Goal: Transaction & Acquisition: Purchase product/service

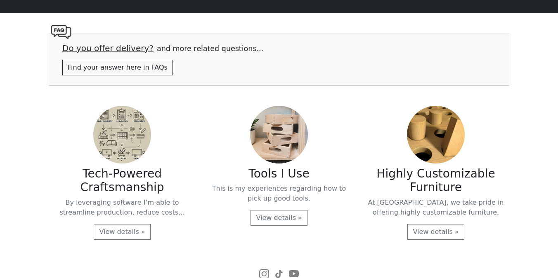
scroll to position [1773, 0]
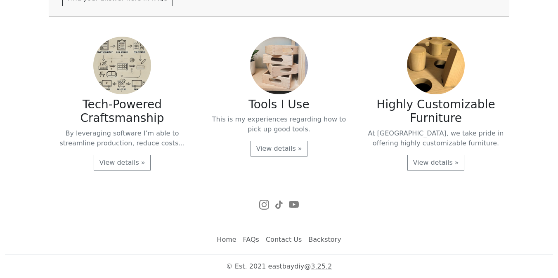
click at [276, 239] on link "Contact Us" at bounding box center [283, 240] width 42 height 16
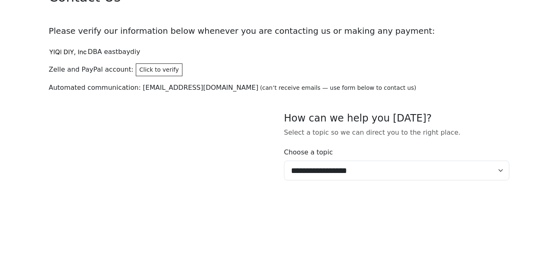
scroll to position [49, 0]
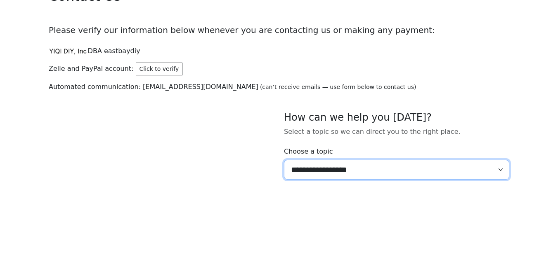
click at [325, 171] on select "**********" at bounding box center [396, 170] width 225 height 20
select select "*****"
click at [284, 160] on select "**********" at bounding box center [396, 170] width 225 height 20
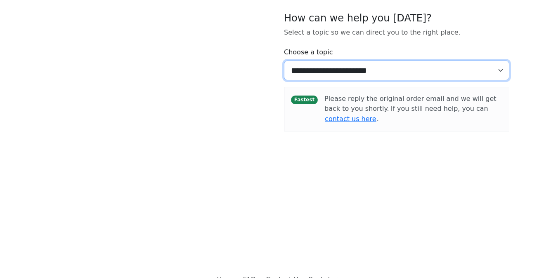
scroll to position [130, 0]
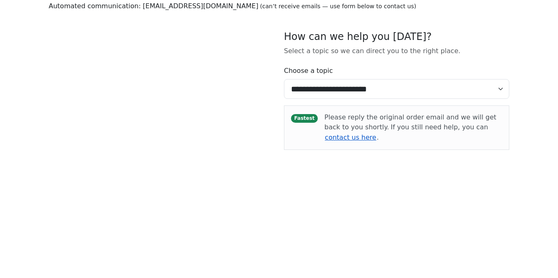
click at [377, 132] on button "contact us here" at bounding box center [350, 137] width 52 height 11
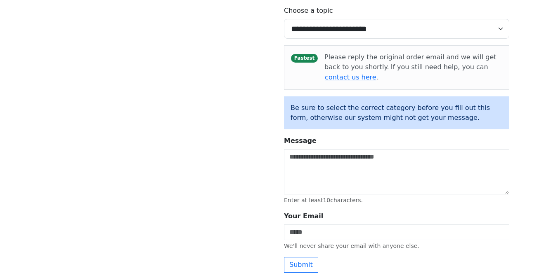
scroll to position [190, 0]
drag, startPoint x: 326, startPoint y: 56, endPoint x: 401, endPoint y: 59, distance: 75.6
click at [401, 59] on div "Please reply the original order email and we will get back to you shortly. If y…" at bounding box center [413, 67] width 178 height 31
click at [402, 66] on span "If you still need help, you can" at bounding box center [439, 67] width 97 height 8
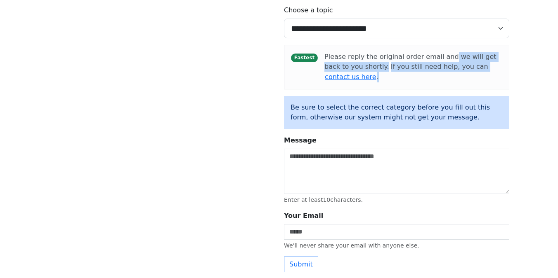
drag, startPoint x: 442, startPoint y: 55, endPoint x: 471, endPoint y: 73, distance: 33.9
click at [471, 73] on div "Fastest Please reply the original order email and we will get back to you short…" at bounding box center [396, 67] width 225 height 45
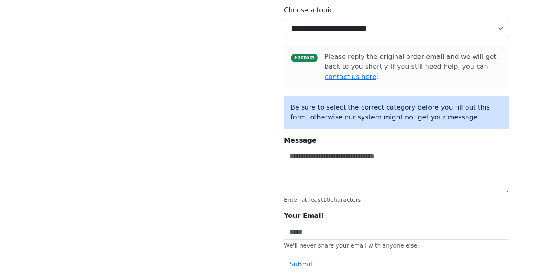
click at [334, 65] on div "Please reply the original order email and we will get back to you shortly. If y…" at bounding box center [413, 67] width 178 height 31
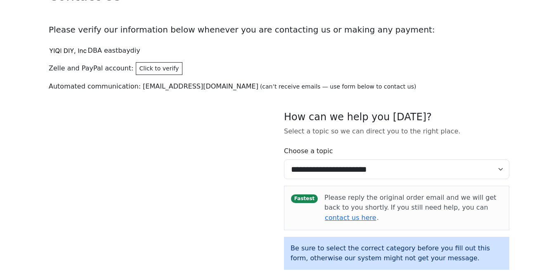
scroll to position [0, 0]
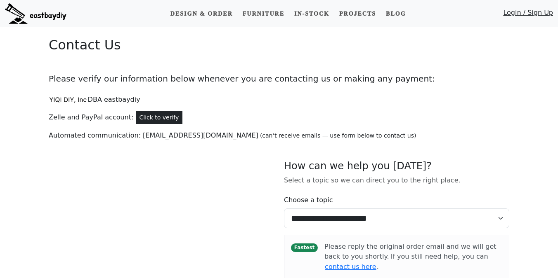
click at [144, 114] on button "Click to verify" at bounding box center [159, 117] width 47 height 13
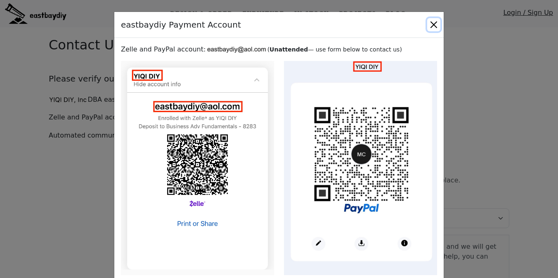
click at [433, 24] on button "Close" at bounding box center [433, 24] width 13 height 13
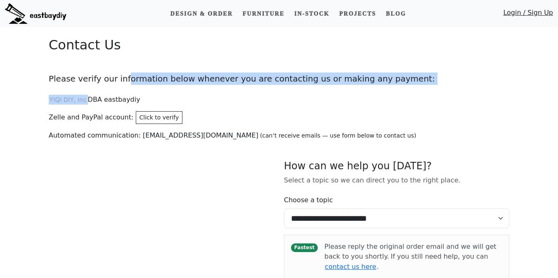
drag, startPoint x: 118, startPoint y: 77, endPoint x: 329, endPoint y: 85, distance: 211.4
click at [329, 85] on div "**********" at bounding box center [279, 249] width 470 height 445
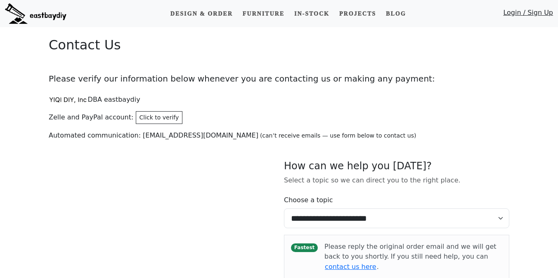
scroll to position [251, 0]
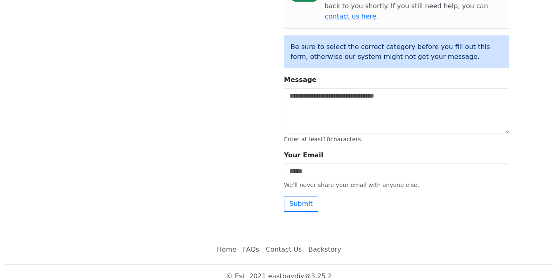
click at [257, 242] on link "FAQs" at bounding box center [251, 250] width 23 height 16
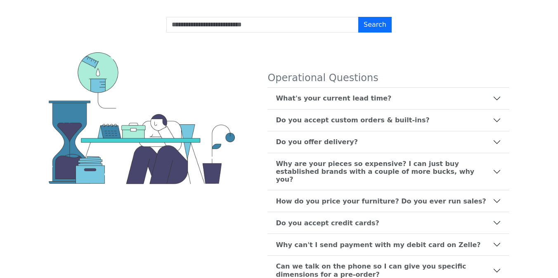
scroll to position [45, 0]
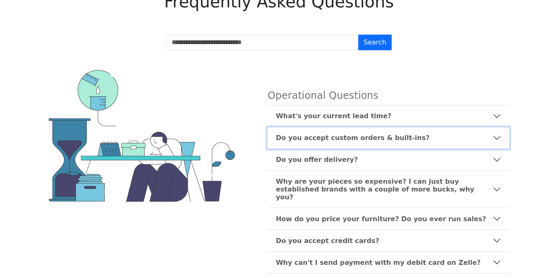
click at [313, 138] on b "Do you accept custom orders & built-ins?" at bounding box center [352, 138] width 153 height 8
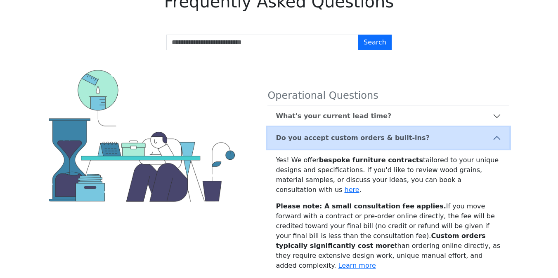
click at [310, 138] on b "Do you accept custom orders & built-ins?" at bounding box center [352, 138] width 153 height 8
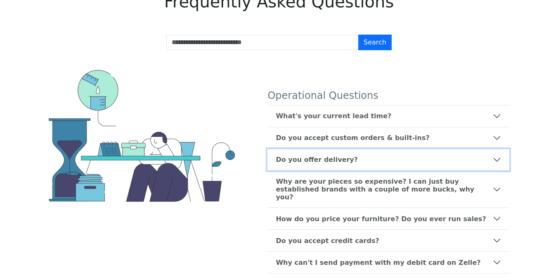
click at [307, 155] on button "Do you offer delivery?" at bounding box center [388, 159] width 242 height 21
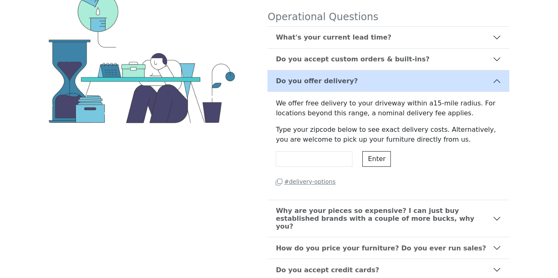
scroll to position [156, 0]
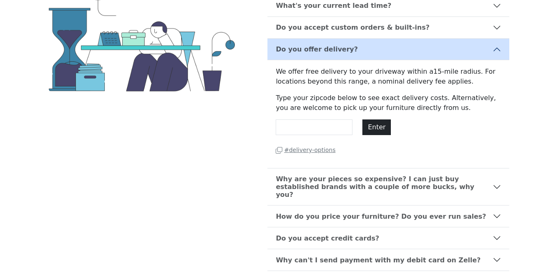
click at [387, 128] on button "Enter" at bounding box center [376, 128] width 28 height 16
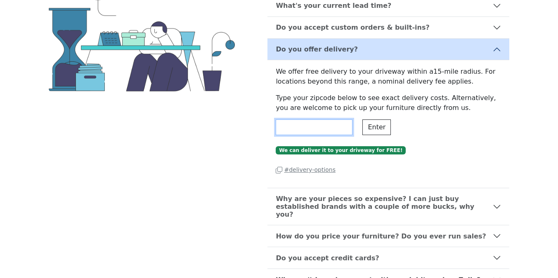
click at [332, 130] on input "*****" at bounding box center [314, 128] width 77 height 16
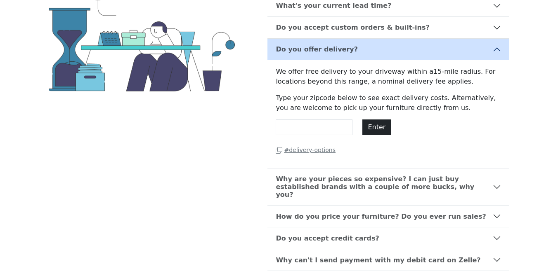
click at [378, 127] on button "Enter" at bounding box center [376, 128] width 28 height 16
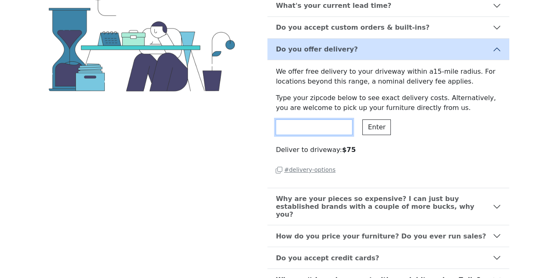
drag, startPoint x: 337, startPoint y: 127, endPoint x: 331, endPoint y: 127, distance: 5.4
click at [331, 127] on input "*****" at bounding box center [314, 128] width 77 height 16
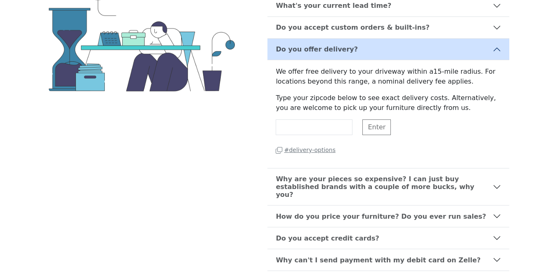
click at [381, 127] on div "Enter" at bounding box center [376, 128] width 38 height 16
click at [335, 132] on input "******" at bounding box center [314, 128] width 77 height 16
click at [375, 131] on button "Enter" at bounding box center [376, 128] width 28 height 16
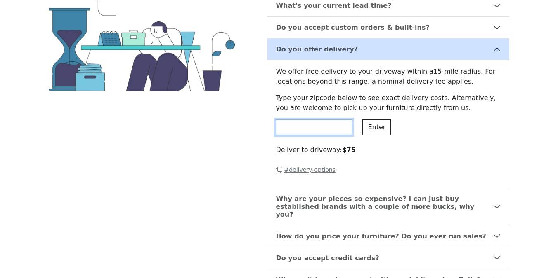
drag, startPoint x: 284, startPoint y: 130, endPoint x: 276, endPoint y: 127, distance: 8.5
click at [278, 129] on input "*****" at bounding box center [314, 128] width 77 height 16
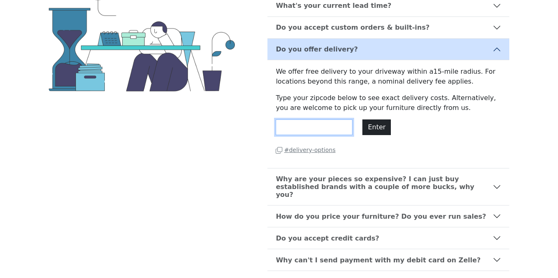
type input "*****"
click at [372, 125] on button "Enter" at bounding box center [376, 128] width 28 height 16
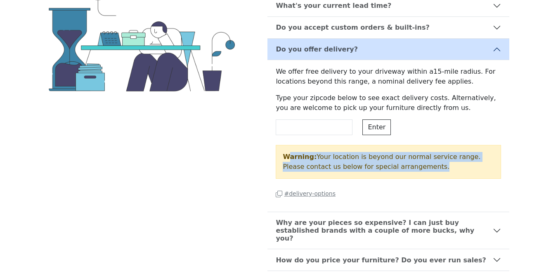
drag, startPoint x: 287, startPoint y: 155, endPoint x: 393, endPoint y: 181, distance: 109.3
click at [393, 181] on div "We offer free delivery to your driveway within a 15 -mile radius. For locations…" at bounding box center [388, 136] width 242 height 152
drag, startPoint x: 422, startPoint y: 176, endPoint x: 365, endPoint y: 129, distance: 74.1
click at [365, 129] on div "We offer free delivery to your driveway within a 15 -mile radius. For locations…" at bounding box center [388, 136] width 242 height 152
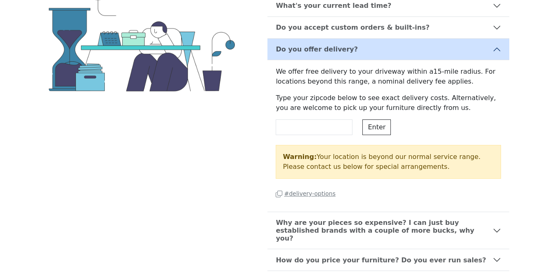
click at [353, 107] on p "Type your zipcode below to see exact delivery costs. Alternatively, you are wel…" at bounding box center [388, 103] width 225 height 20
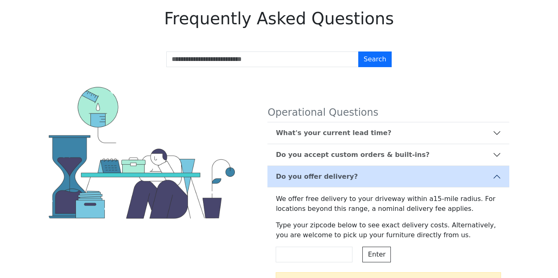
scroll to position [0, 0]
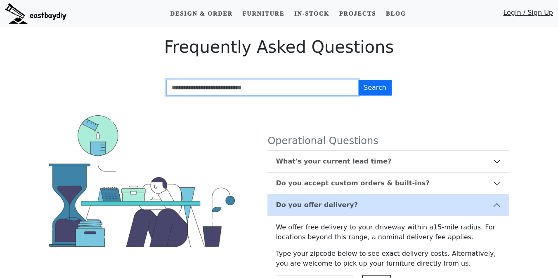
click at [233, 90] on input "Search FAQs" at bounding box center [262, 88] width 192 height 16
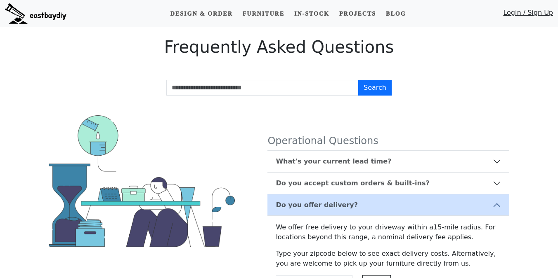
click at [232, 58] on div "Frequently Asked Questions" at bounding box center [279, 48] width 470 height 23
click at [214, 15] on link "Design & Order" at bounding box center [201, 13] width 69 height 15
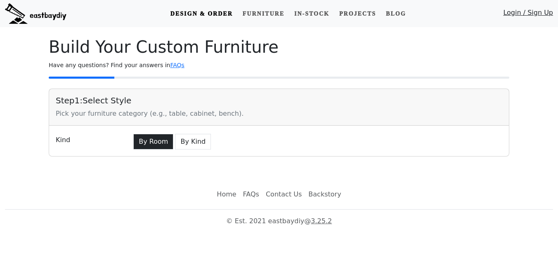
click at [157, 146] on button "By Room" at bounding box center [153, 142] width 40 height 16
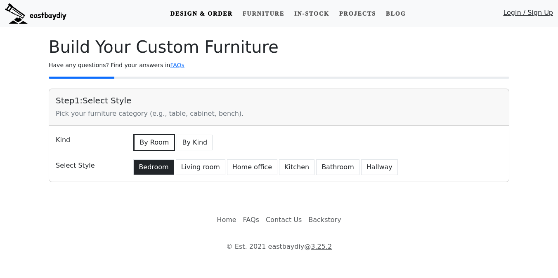
click at [151, 161] on button "Bedroom" at bounding box center [153, 168] width 40 height 16
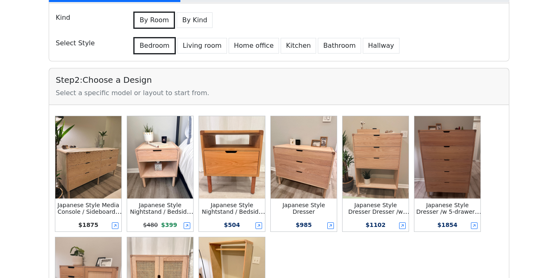
click at [150, 156] on img at bounding box center [160, 157] width 66 height 82
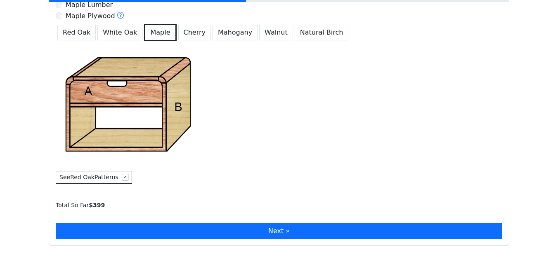
click at [163, 229] on button "Next »" at bounding box center [279, 232] width 446 height 16
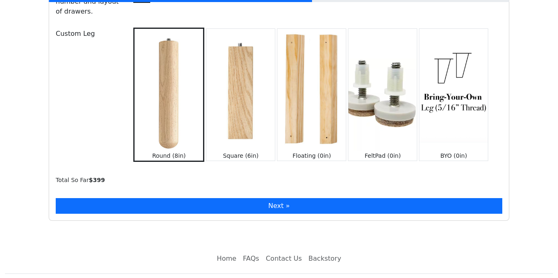
click at [165, 198] on button "Next »" at bounding box center [279, 206] width 446 height 16
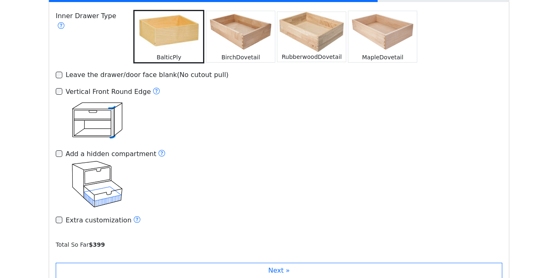
scroll to position [1385, 0]
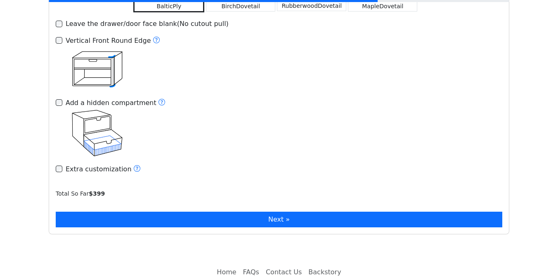
click at [167, 212] on button "Next »" at bounding box center [279, 220] width 446 height 16
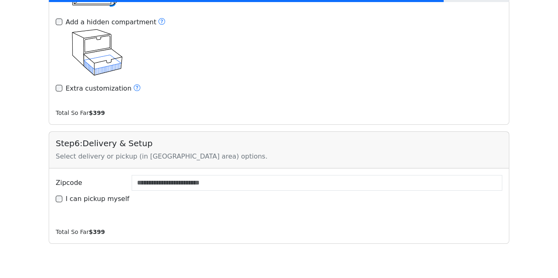
scroll to position [1481, 0]
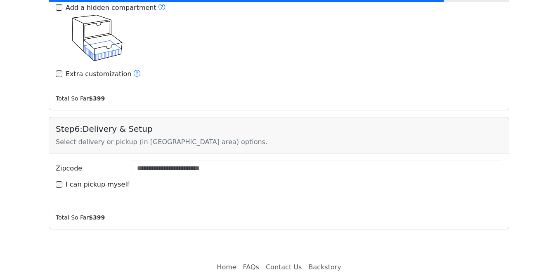
click at [97, 180] on label "I can pickup myself" at bounding box center [98, 185] width 64 height 10
type input "*****"
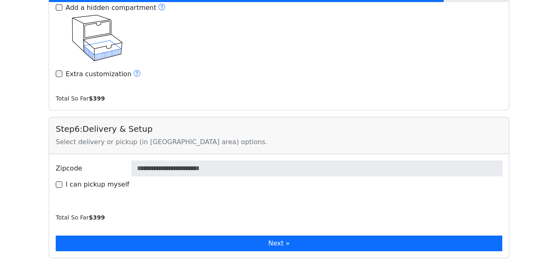
click at [174, 236] on button "Next »" at bounding box center [279, 244] width 446 height 16
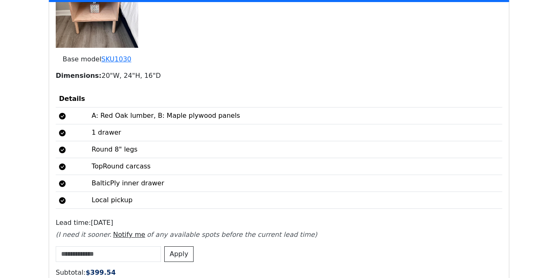
scroll to position [1864, 0]
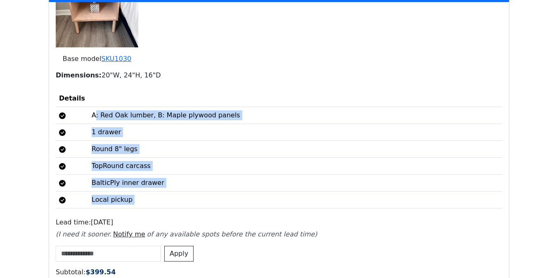
drag, startPoint x: 91, startPoint y: 99, endPoint x: 168, endPoint y: 194, distance: 122.2
click at [168, 194] on div "Your Quote for Customized Japanese Style Nightstand / Bedside Table (Subject to…" at bounding box center [279, 214] width 446 height 634
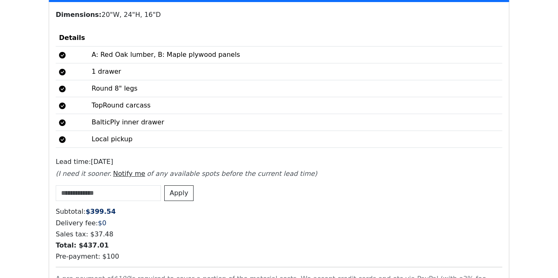
scroll to position [1927, 0]
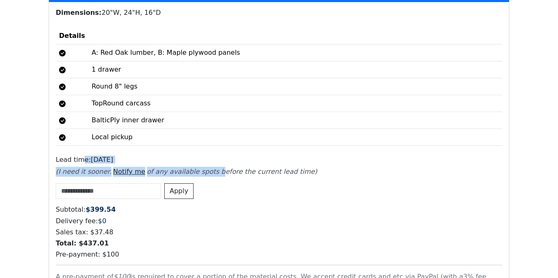
drag, startPoint x: 80, startPoint y: 145, endPoint x: 213, endPoint y: 155, distance: 132.8
click at [212, 156] on div "Lead time: [DATE] (I need it sooner. Notify me of any available spots before th…" at bounding box center [279, 166] width 446 height 21
click at [231, 156] on h6 "Lead time: [DATE]" at bounding box center [279, 160] width 446 height 8
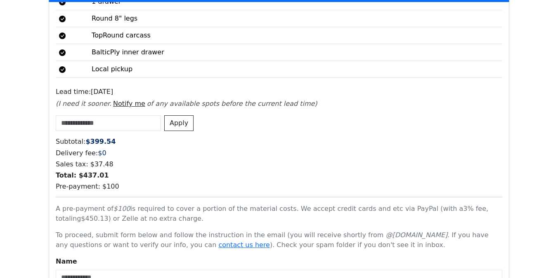
scroll to position [2054, 0]
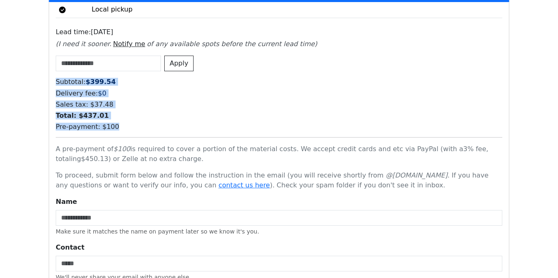
drag, startPoint x: 57, startPoint y: 64, endPoint x: 137, endPoint y: 109, distance: 91.9
click at [137, 109] on div "Subtotal: $ 399.54 Delivery fee: $ 0 Sales tax: $ 37.48 Total: $ 437.01 Pre-pay…" at bounding box center [279, 209] width 446 height 263
click at [137, 123] on h6 "Pre-payment: $ 100" at bounding box center [279, 127] width 446 height 8
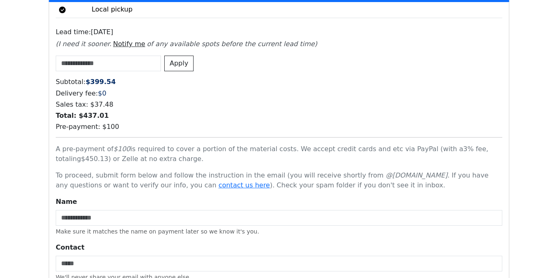
drag, startPoint x: 58, startPoint y: 67, endPoint x: 142, endPoint y: 112, distance: 95.4
click at [142, 112] on div "Subtotal: $ 399.54 Delivery fee: $ 0 Sales tax: $ 37.48 Total: $ 437.01 Pre-pay…" at bounding box center [279, 209] width 446 height 263
click at [148, 123] on h6 "Pre-payment: $ 100" at bounding box center [279, 127] width 446 height 8
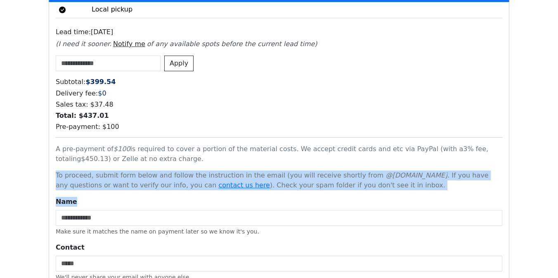
drag, startPoint x: 134, startPoint y: 191, endPoint x: 118, endPoint y: 150, distance: 43.7
click at [118, 150] on div "Subtotal: $ 399.54 Delivery fee: $ 0 Sales tax: $ 37.48 Total: $ 437.01 Pre-pay…" at bounding box center [279, 209] width 446 height 263
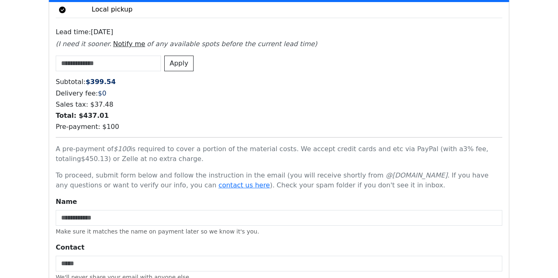
click at [164, 123] on h6 "Pre-payment: $ 100" at bounding box center [279, 127] width 446 height 8
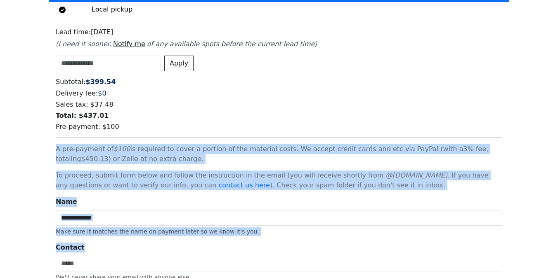
drag, startPoint x: 54, startPoint y: 131, endPoint x: 163, endPoint y: 236, distance: 152.0
click at [163, 236] on div "Your Quote for Customized Japanese Style Nightstand / Bedside Table (Subject to…" at bounding box center [278, 24] width 459 height 648
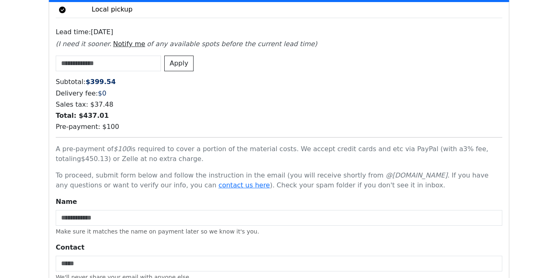
click at [216, 144] on p "A pre-payment of $ 100 is required to cover a portion of the material costs. We…" at bounding box center [279, 154] width 446 height 20
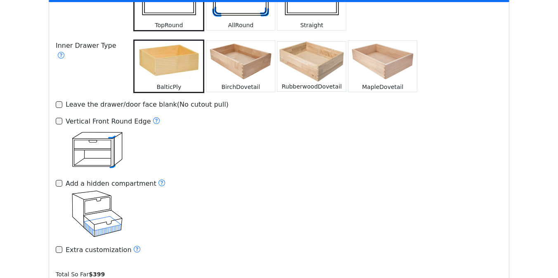
scroll to position [1298, 0]
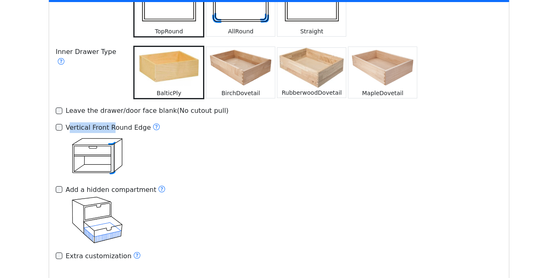
drag, startPoint x: 68, startPoint y: 109, endPoint x: 113, endPoint y: 109, distance: 45.0
click at [113, 123] on div "Vertical Front Round Edge" at bounding box center [113, 128] width 94 height 11
click at [49, 125] on div "Step 5 : Customize Features Refine the carcass, hardware, finishes, and other d…" at bounding box center [279, 111] width 460 height 363
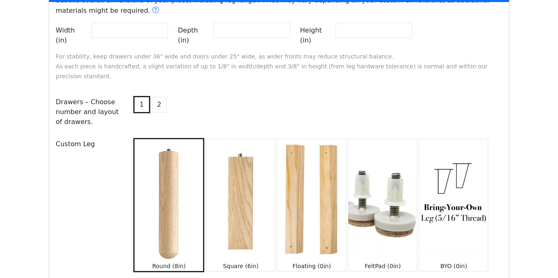
scroll to position [854, 0]
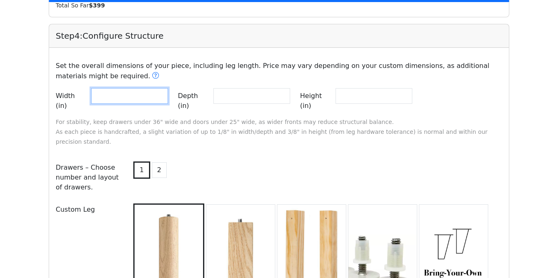
click at [121, 94] on input "**" at bounding box center [129, 96] width 77 height 16
type input "**"
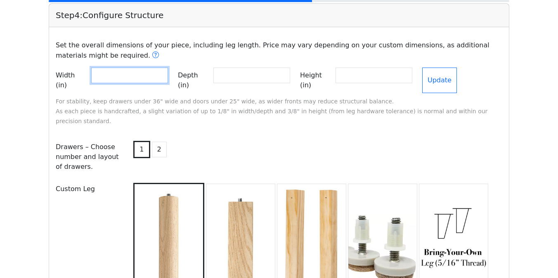
scroll to position [879, 0]
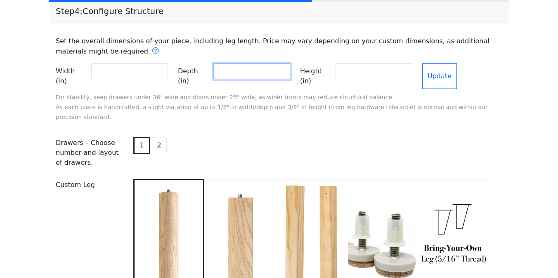
click at [235, 76] on input "**" at bounding box center [251, 72] width 77 height 16
type input "*"
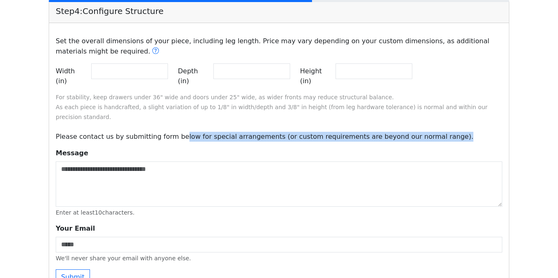
drag, startPoint x: 176, startPoint y: 119, endPoint x: 350, endPoint y: 124, distance: 174.1
click at [350, 132] on div "Please contact us by submitting form below for special arrangements (or custom …" at bounding box center [279, 208] width 456 height 153
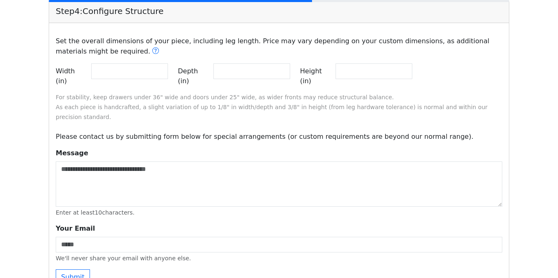
click at [378, 132] on p "Please contact us by submitting form below for special arrangements (or custom …" at bounding box center [279, 137] width 446 height 10
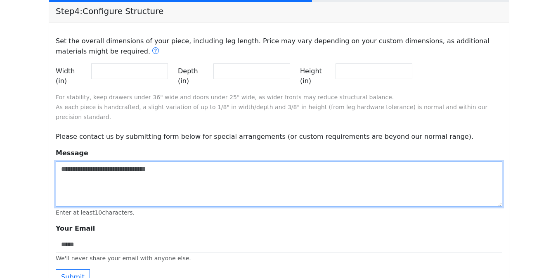
click at [214, 166] on textarea "Message" at bounding box center [279, 184] width 446 height 45
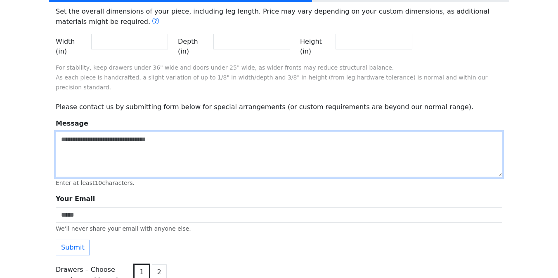
scroll to position [916, 0]
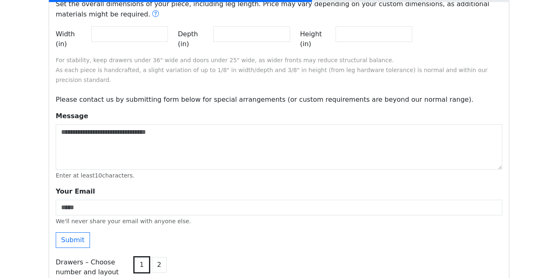
click at [157, 162] on div "Message Enter at least 10 characters. Enter message Your Email We'll never shar…" at bounding box center [279, 179] width 446 height 137
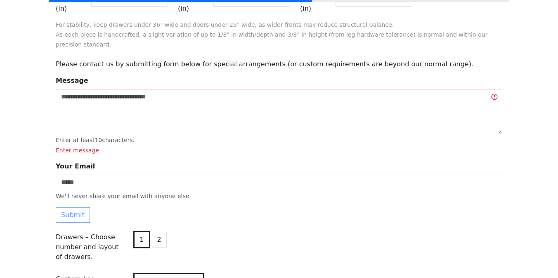
scroll to position [954, 0]
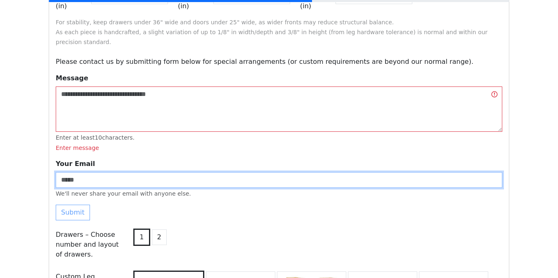
click at [157, 172] on input "Your Email" at bounding box center [279, 180] width 446 height 16
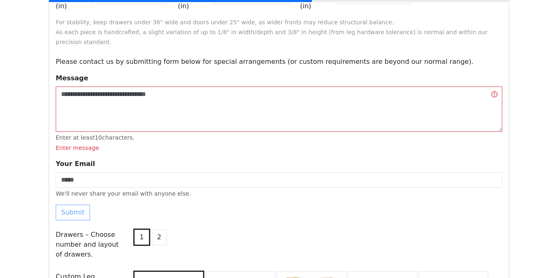
click at [148, 134] on div "Enter at least 10 characters." at bounding box center [279, 138] width 446 height 9
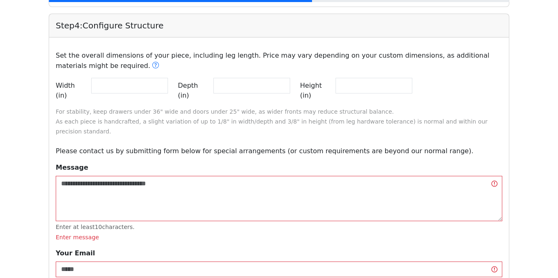
scroll to position [859, 0]
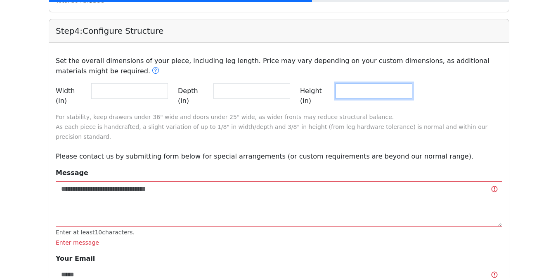
click at [389, 88] on input "**" at bounding box center [373, 91] width 77 height 16
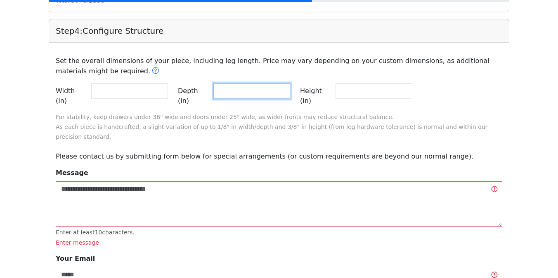
click at [278, 94] on input "***" at bounding box center [251, 91] width 77 height 16
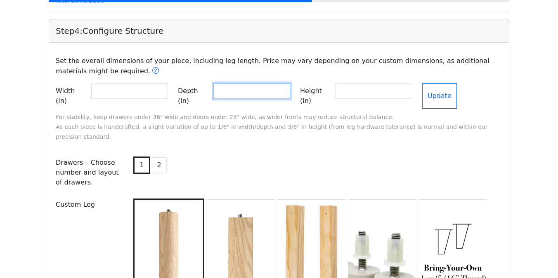
type input "*"
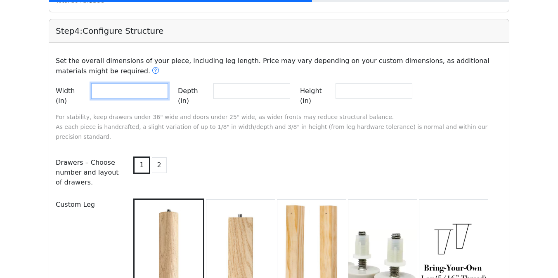
click at [160, 95] on input "**" at bounding box center [129, 91] width 77 height 16
type input "*"
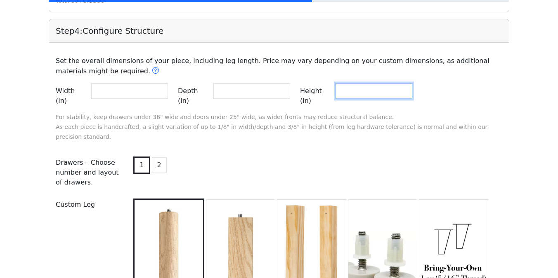
click at [381, 94] on input "**" at bounding box center [373, 91] width 77 height 16
type input "*"
click at [336, 132] on div "Set the overall dimensions of your piece, including leg length. Price may vary …" at bounding box center [279, 190] width 446 height 283
click at [363, 94] on input "Height (in)" at bounding box center [373, 91] width 77 height 16
type input "*"
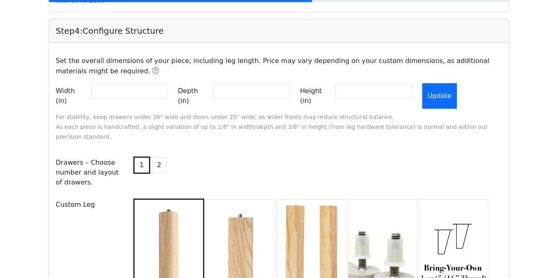
click at [450, 87] on button "Update" at bounding box center [439, 96] width 35 height 26
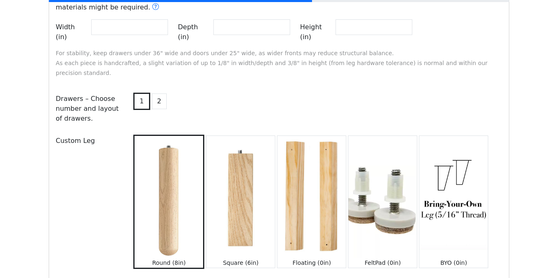
scroll to position [830, 0]
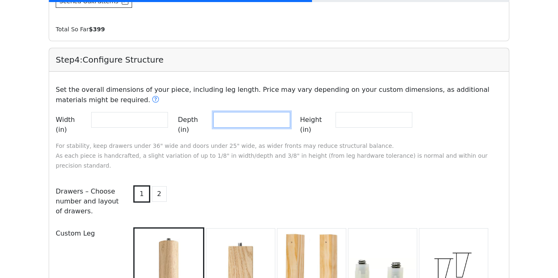
click at [230, 118] on input "Depth (in)" at bounding box center [251, 120] width 77 height 16
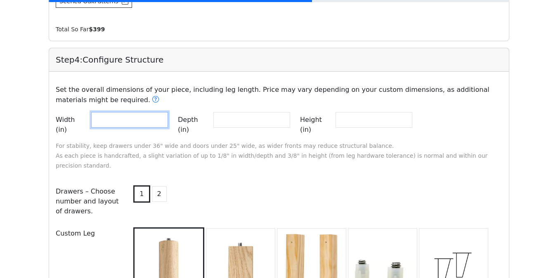
click at [143, 118] on input "Width (in)" at bounding box center [129, 120] width 77 height 16
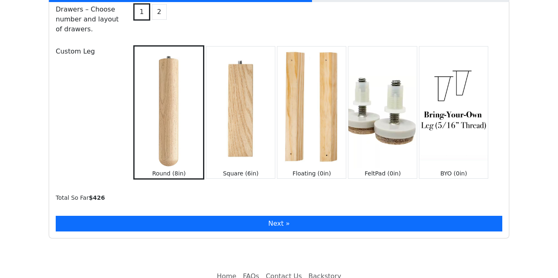
click at [185, 216] on button "Next »" at bounding box center [279, 224] width 446 height 16
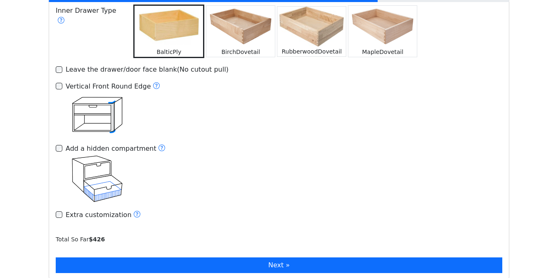
click at [170, 258] on button "Next »" at bounding box center [279, 266] width 446 height 16
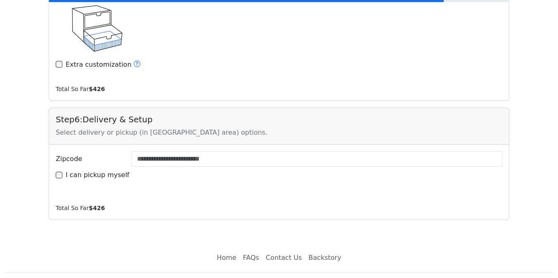
scroll to position [1491, 0]
click at [96, 170] on label "I can pickup myself" at bounding box center [98, 175] width 64 height 10
type input "*****"
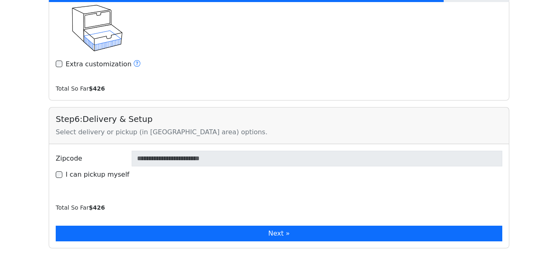
click at [118, 226] on button "Next »" at bounding box center [279, 234] width 446 height 16
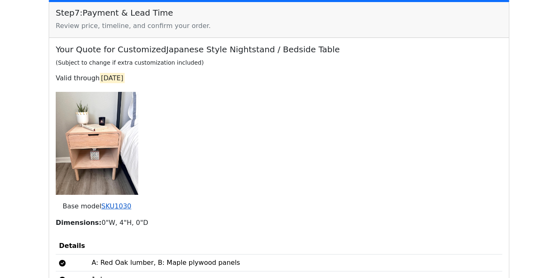
scroll to position [1717, 0]
drag, startPoint x: 93, startPoint y: 203, endPoint x: 214, endPoint y: 203, distance: 120.9
click at [214, 218] on p "Dimensions: 0"W, 4"H, 0"D" at bounding box center [279, 223] width 446 height 10
click at [213, 198] on div "Your Quote for Customized Japanese Style Nightstand / Bedside Table (Subject to…" at bounding box center [279, 200] width 446 height 312
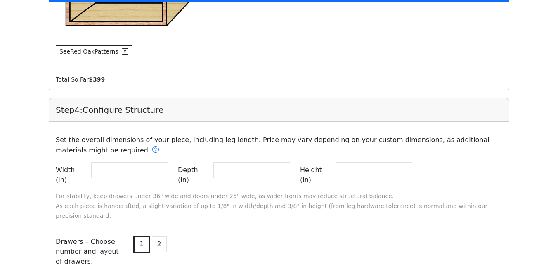
scroll to position [780, 0]
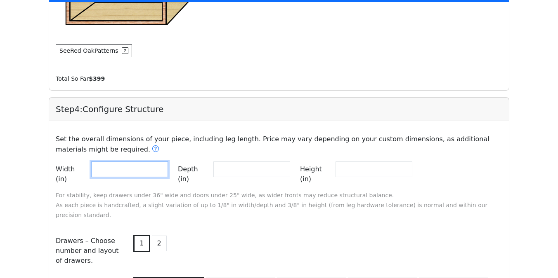
click at [146, 167] on input "Width (in)" at bounding box center [129, 170] width 77 height 16
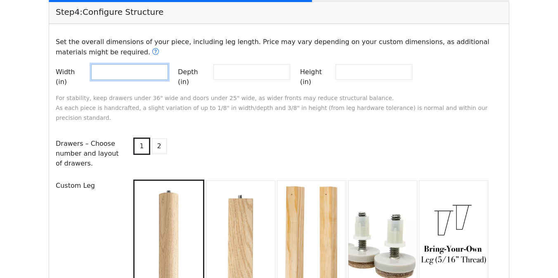
scroll to position [879, 0]
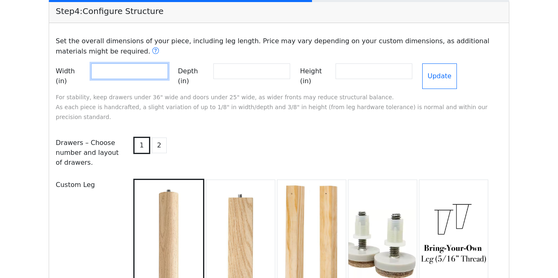
type input "*"
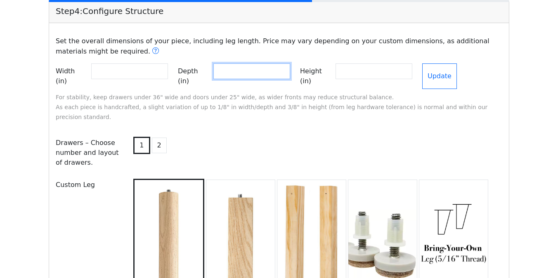
click at [230, 73] on input "Depth (in)" at bounding box center [251, 72] width 77 height 16
type input "*"
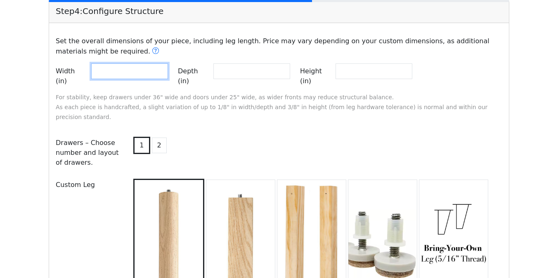
click at [134, 74] on input "*" at bounding box center [129, 72] width 77 height 16
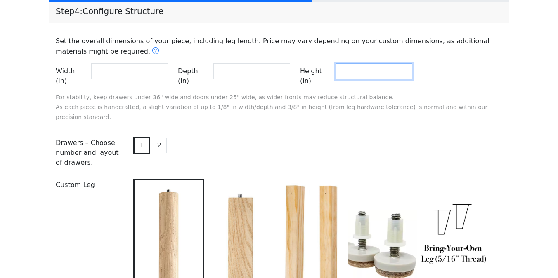
click at [373, 75] on input "*" at bounding box center [373, 72] width 77 height 16
click at [327, 57] on p "Set the overall dimensions of your piece, including leg length. Price may vary …" at bounding box center [279, 46] width 456 height 21
click at [360, 71] on input "Height (in)" at bounding box center [373, 72] width 77 height 16
type input "*"
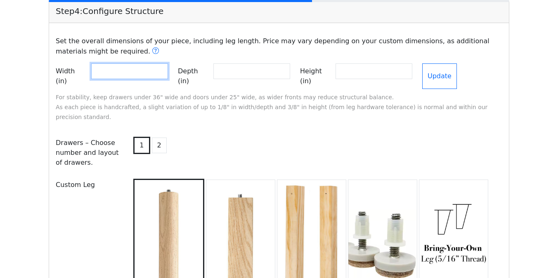
click at [138, 74] on input "Width (in)" at bounding box center [129, 72] width 77 height 16
type input "*"
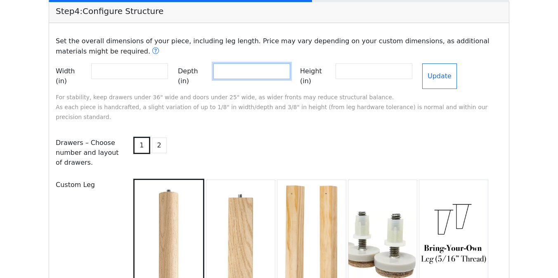
click at [226, 77] on input "Depth (in)" at bounding box center [251, 72] width 77 height 16
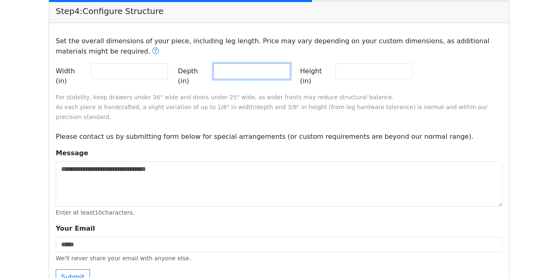
type input "*"
type input "**"
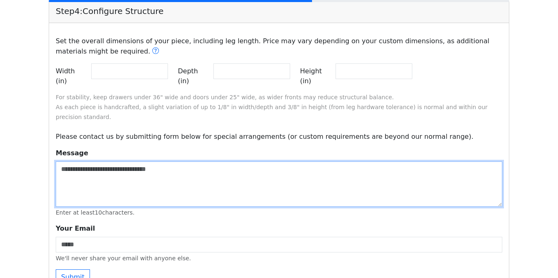
click at [295, 172] on textarea "Message" at bounding box center [279, 184] width 446 height 45
